Goal: Task Accomplishment & Management: Complete application form

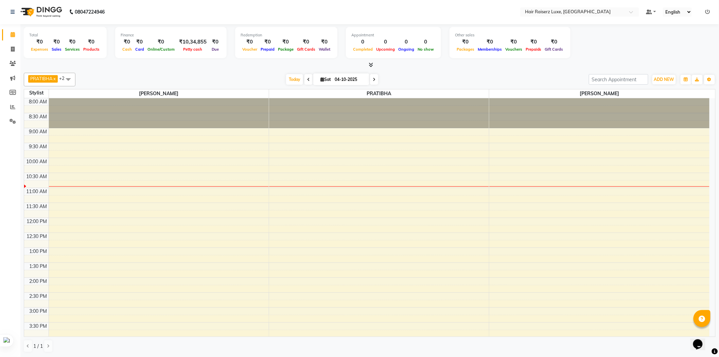
click at [70, 76] on span at bounding box center [68, 79] width 14 height 13
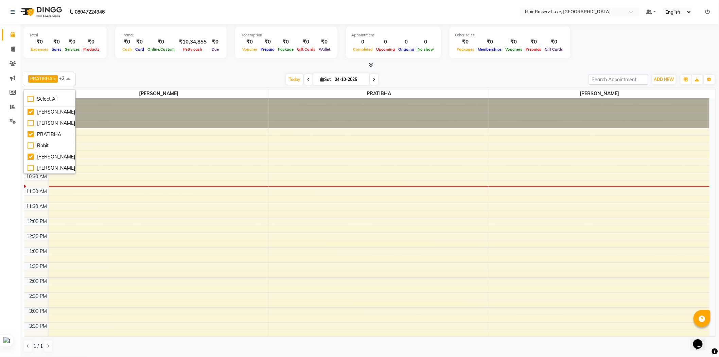
click at [623, 52] on div "Total ₹0 Expenses ₹0 Sales ₹0 Services ₹0 Products Finance ₹0 Cash ₹0 Card ₹0 O…" at bounding box center [370, 43] width 692 height 33
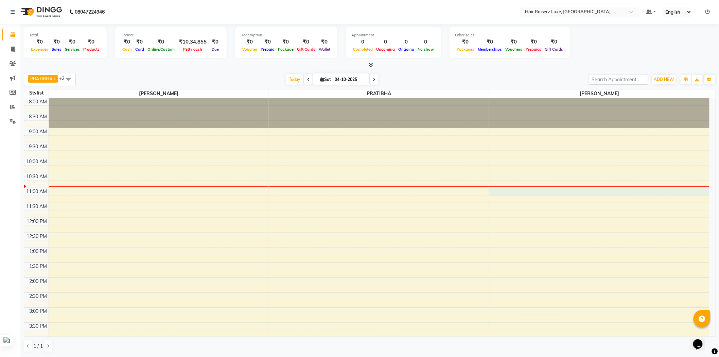
click at [515, 189] on div "8:00 AM 8:30 AM 9:00 AM 9:30 AM 10:00 AM 10:30 AM 11:00 AM 11:30 AM 12:00 PM 12…" at bounding box center [366, 292] width 685 height 388
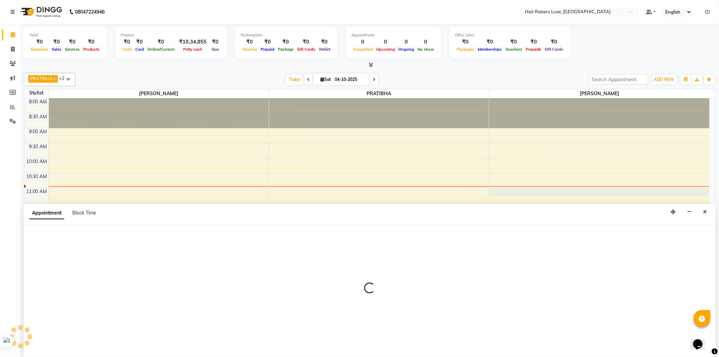
select select "84397"
select select "660"
select select "tentative"
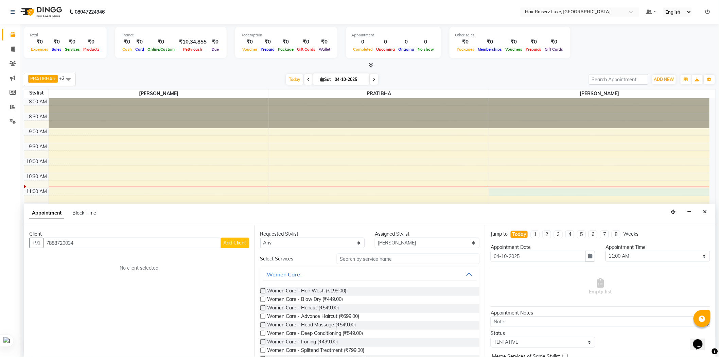
type input "7888720034"
click at [225, 246] on button "Add Client" at bounding box center [235, 242] width 28 height 11
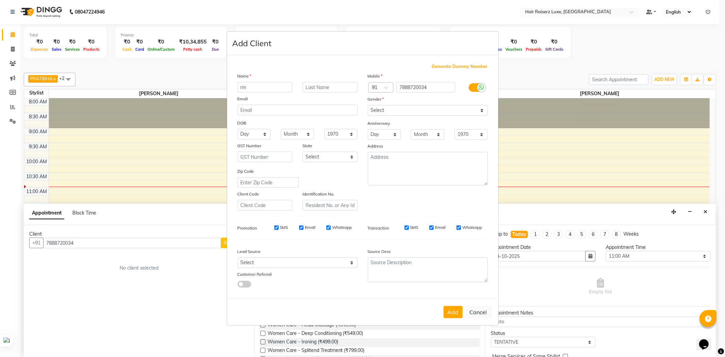
type input "r"
type input "[PERSON_NAME]"
click at [481, 109] on select "Select [DEMOGRAPHIC_DATA] [DEMOGRAPHIC_DATA] Other Prefer Not To Say" at bounding box center [428, 110] width 120 height 11
select select "[DEMOGRAPHIC_DATA]"
click at [368, 105] on select "Select [DEMOGRAPHIC_DATA] [DEMOGRAPHIC_DATA] Other Prefer Not To Say" at bounding box center [428, 110] width 120 height 11
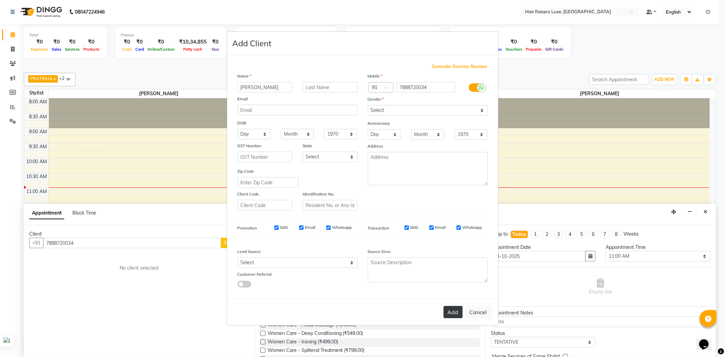
click at [446, 307] on button "Add" at bounding box center [452, 312] width 19 height 12
select select
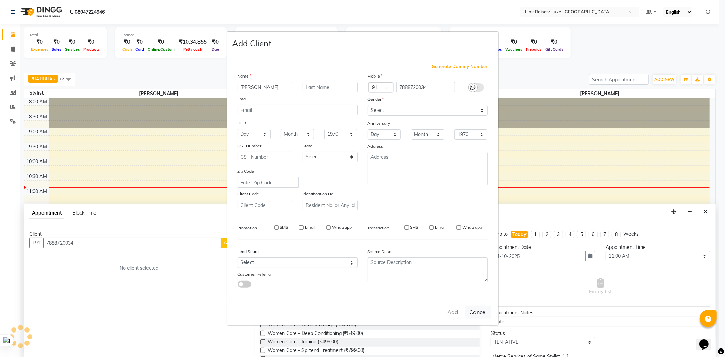
select select
checkbox input "false"
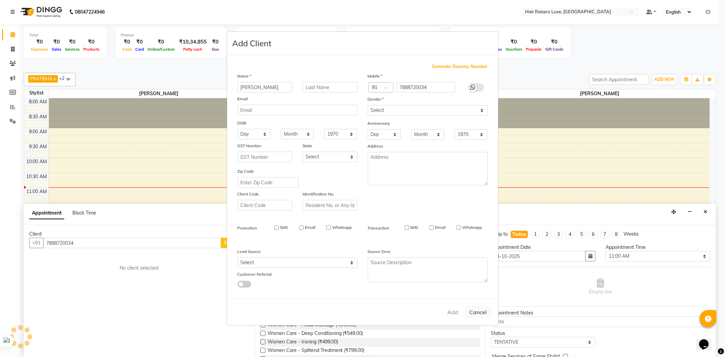
checkbox input "false"
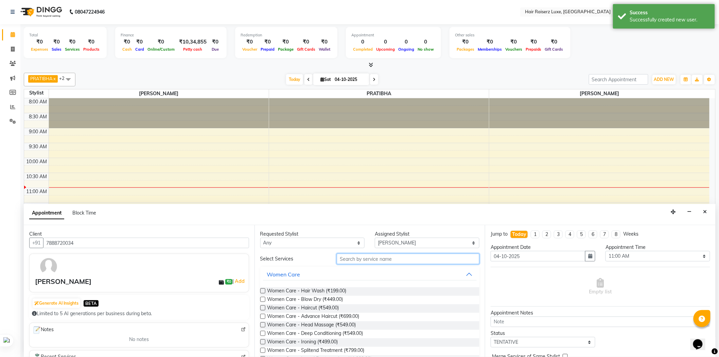
click at [363, 257] on input "text" at bounding box center [408, 258] width 143 height 11
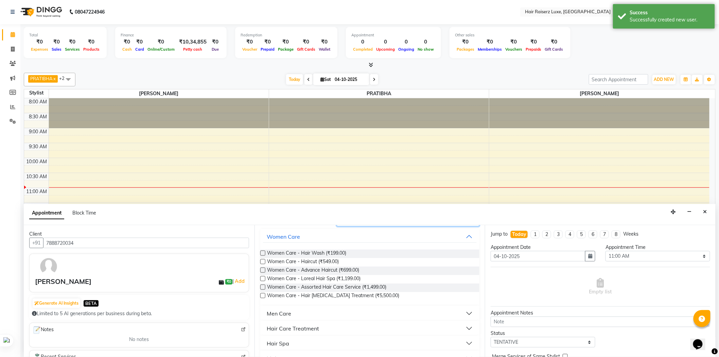
type input "hair"
click at [273, 314] on div "Men Care" at bounding box center [279, 313] width 24 height 8
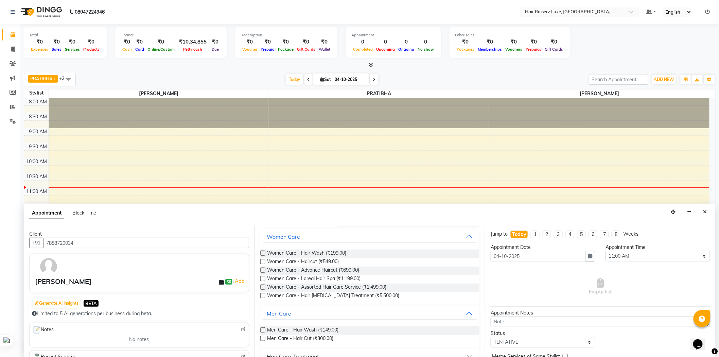
click at [264, 336] on label at bounding box center [262, 338] width 5 height 5
click at [264, 337] on input "checkbox" at bounding box center [262, 339] width 4 height 4
checkbox input "false"
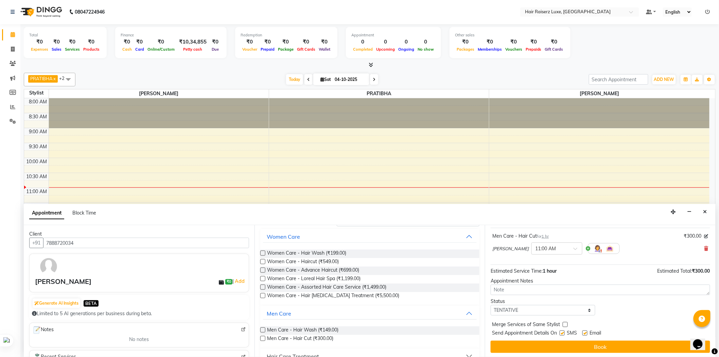
scroll to position [40, 0]
click at [562, 331] on label at bounding box center [562, 331] width 5 height 5
click at [562, 331] on input "checkbox" at bounding box center [562, 332] width 4 height 4
checkbox input "false"
click at [585, 332] on label at bounding box center [584, 331] width 5 height 5
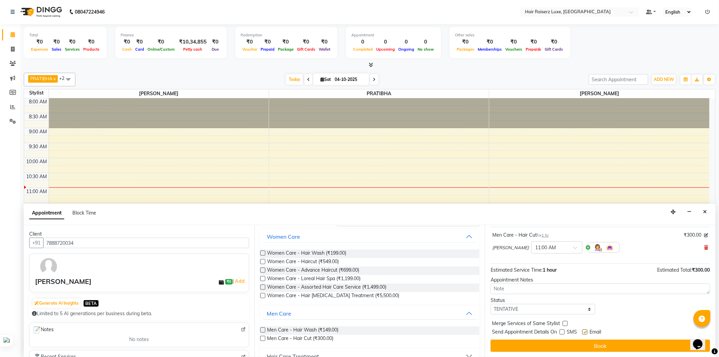
click at [585, 332] on input "checkbox" at bounding box center [584, 332] width 4 height 4
checkbox input "false"
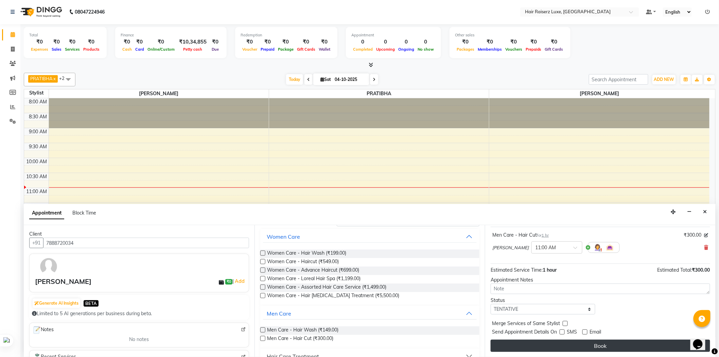
click at [586, 344] on button "Book" at bounding box center [600, 345] width 219 height 12
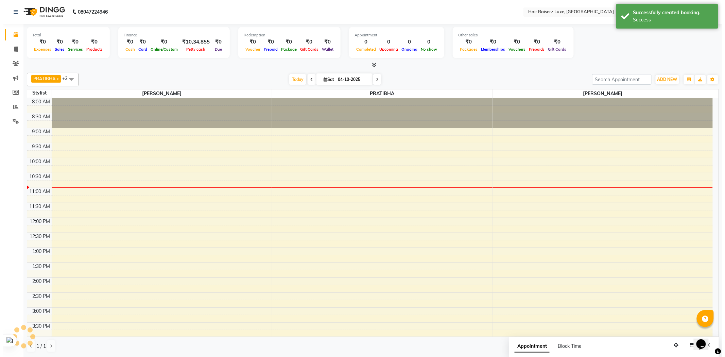
scroll to position [0, 0]
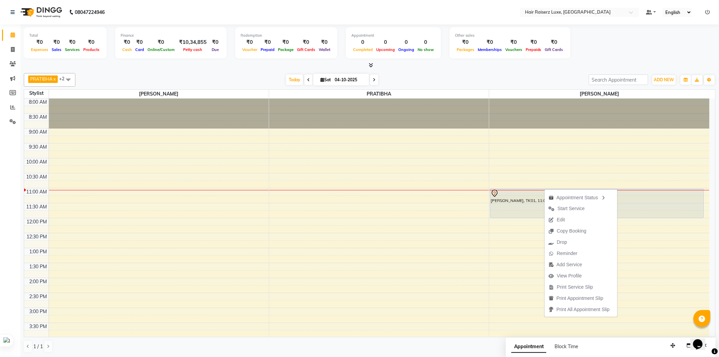
click at [622, 39] on div "Total ₹0 Expenses ₹0 Sales ₹0 Services ₹0 Products Finance ₹0 Cash ₹0 Card ₹0 O…" at bounding box center [370, 43] width 692 height 33
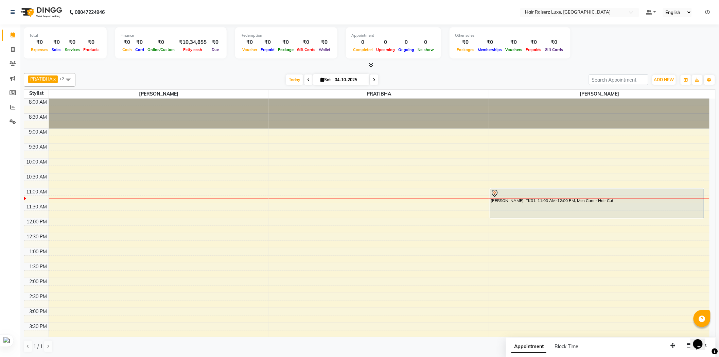
click at [707, 12] on icon at bounding box center [707, 12] width 5 height 5
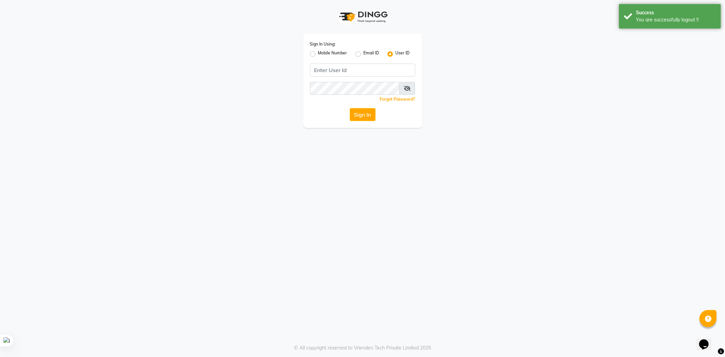
click at [309, 54] on div "Sign In Using: Mobile Number Email ID User ID Remember me Forgot Password? Sign…" at bounding box center [362, 81] width 119 height 94
click at [318, 52] on label "Mobile Number" at bounding box center [332, 54] width 29 height 8
click at [318, 52] on input "Mobile Number" at bounding box center [320, 52] width 4 height 4
radio input "true"
radio input "false"
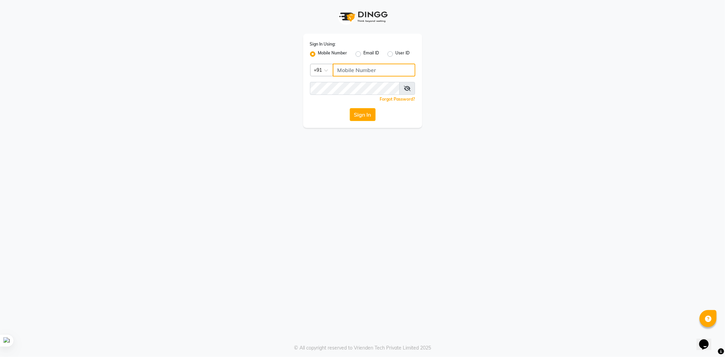
click at [374, 73] on input "Username" at bounding box center [374, 70] width 83 height 13
type input "9646239706"
click at [368, 116] on button "Sign In" at bounding box center [363, 114] width 26 height 13
